Goal: Transaction & Acquisition: Obtain resource

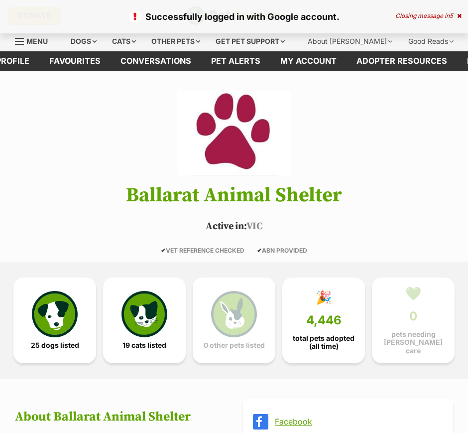
click at [83, 343] on link "25 dogs listed" at bounding box center [54, 321] width 83 height 86
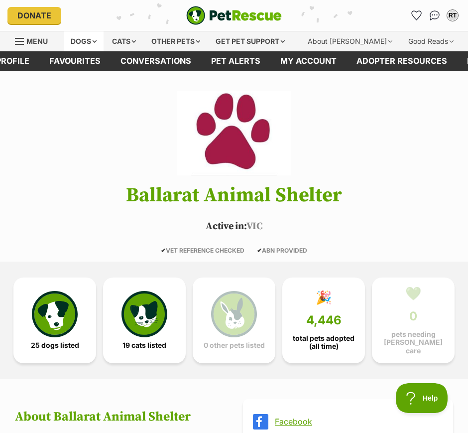
click at [101, 39] on div "Dogs" at bounding box center [84, 41] width 40 height 20
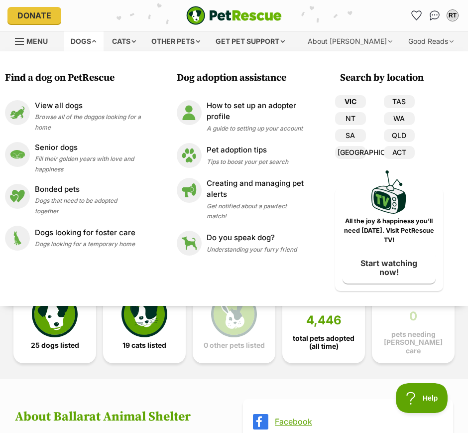
click at [357, 101] on link "VIC" at bounding box center [350, 101] width 31 height 13
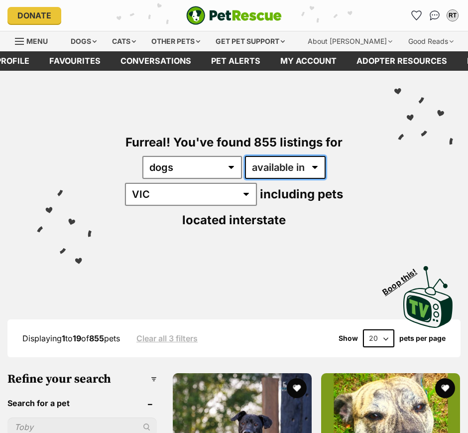
click at [302, 175] on select "available in located in" at bounding box center [285, 167] width 81 height 23
select select "disabled"
click at [245, 156] on select "available in located in" at bounding box center [285, 167] width 81 height 23
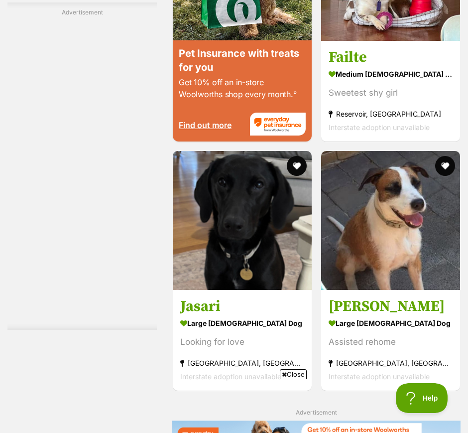
scroll to position [2180, 0]
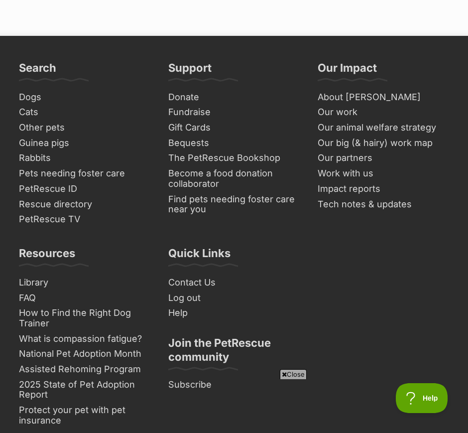
scroll to position [3612, 0]
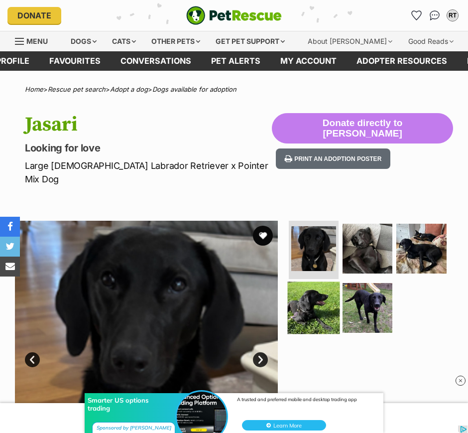
click at [332, 294] on img at bounding box center [314, 308] width 52 height 52
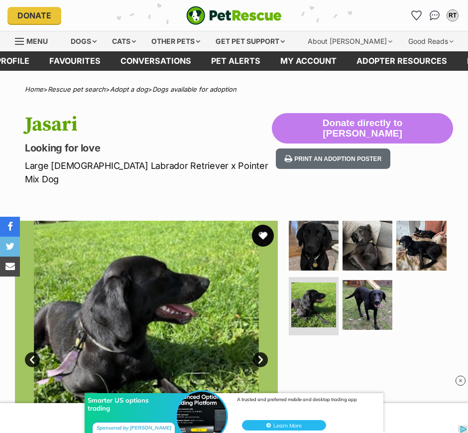
click at [265, 225] on button "favourite" at bounding box center [263, 236] width 22 height 22
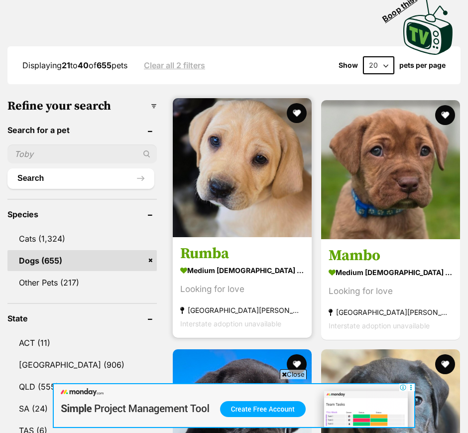
click at [218, 213] on img at bounding box center [242, 167] width 139 height 139
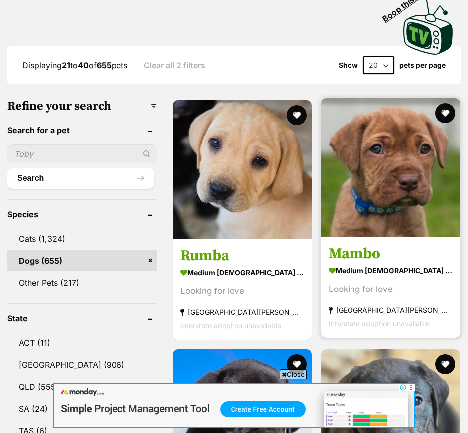
click at [338, 209] on img at bounding box center [390, 167] width 139 height 139
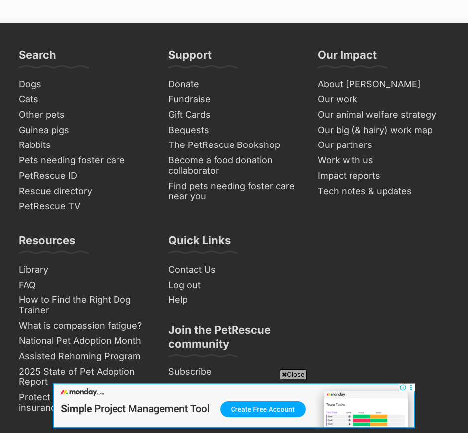
scroll to position [3612, 0]
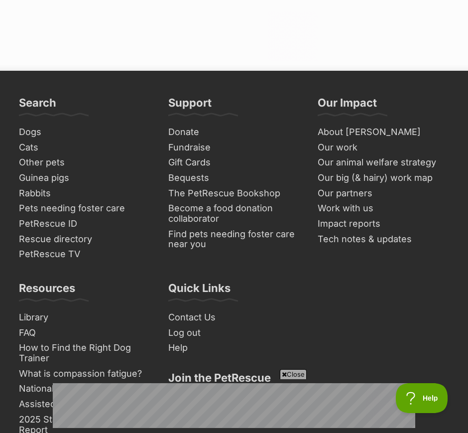
scroll to position [3612, 0]
